Goal: Find specific page/section: Find specific page/section

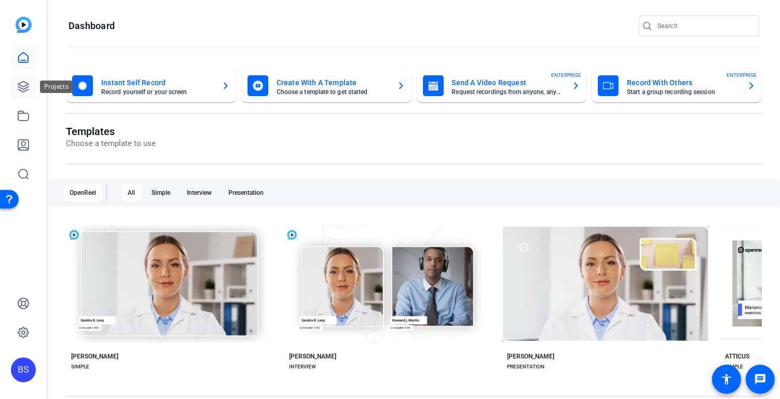
click at [22, 89] on icon at bounding box center [23, 86] width 10 height 10
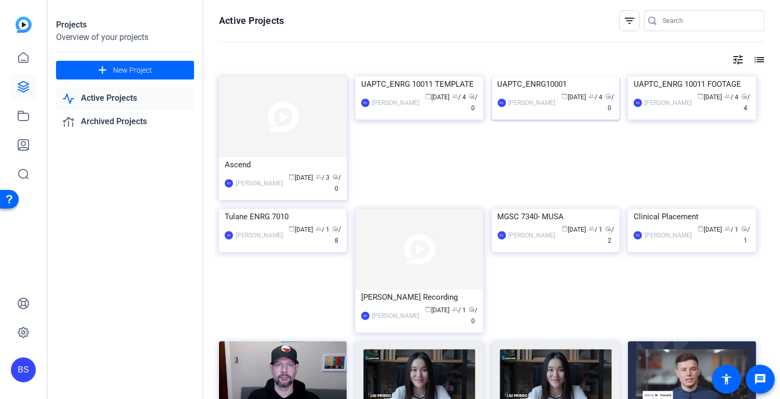
click at [511, 76] on img at bounding box center [556, 76] width 128 height 0
